Goal: Task Accomplishment & Management: Use online tool/utility

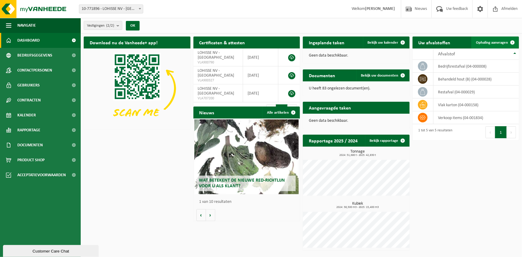
click at [493, 45] on span "Ophaling aanvragen" at bounding box center [492, 43] width 32 height 4
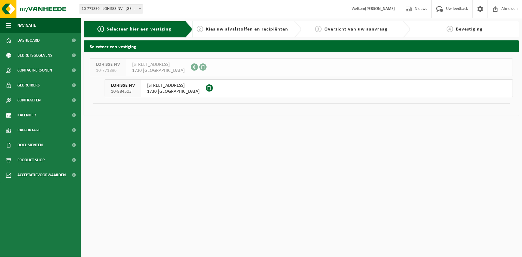
click at [171, 88] on span "1730 ASSE" at bounding box center [173, 91] width 53 height 6
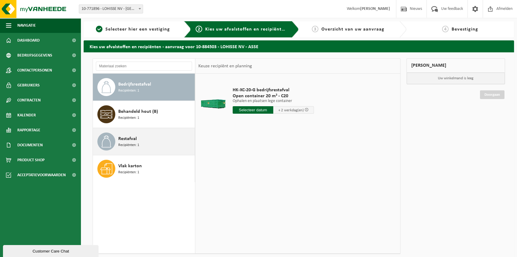
click at [128, 137] on span "Restafval" at bounding box center [127, 138] width 19 height 7
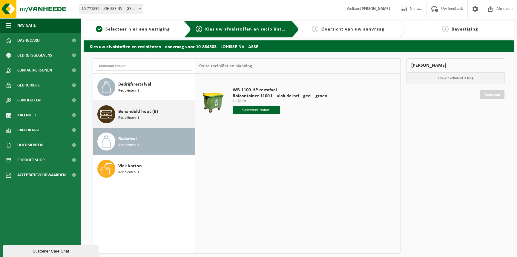
click at [157, 119] on div "Behandeld hout (B) Recipiënten: 1" at bounding box center [155, 114] width 75 height 18
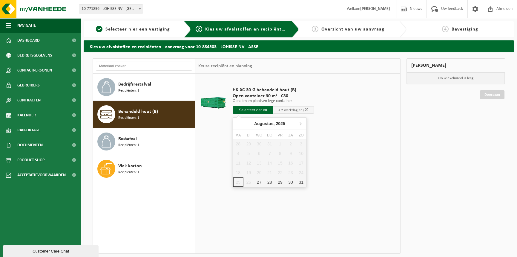
click at [258, 112] on input "text" at bounding box center [253, 109] width 41 height 7
click at [269, 181] on div "28" at bounding box center [269, 182] width 10 height 10
type input "Van 2025-08-28"
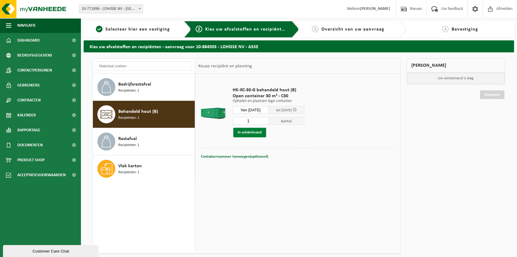
click at [252, 134] on button "In winkelmand" at bounding box center [249, 133] width 33 height 10
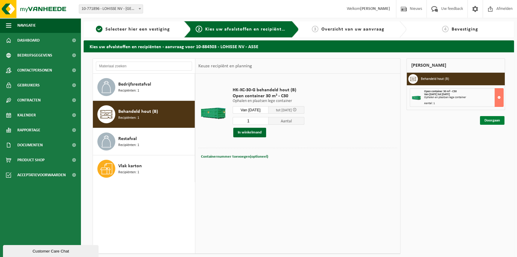
click at [490, 120] on link "Doorgaan" at bounding box center [492, 120] width 24 height 9
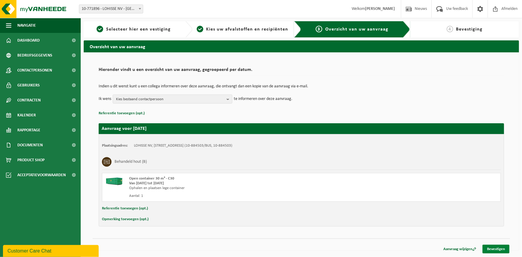
click at [491, 247] on link "Bevestigen" at bounding box center [495, 248] width 27 height 9
